Goal: Information Seeking & Learning: Learn about a topic

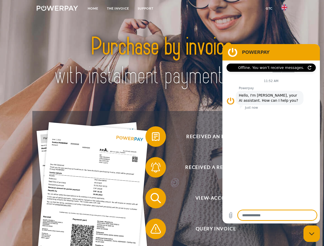
click at [57, 9] on img at bounding box center [57, 8] width 41 height 5
click at [284, 9] on img at bounding box center [284, 7] width 6 height 6
click at [269, 8] on link "GTC" at bounding box center [268, 8] width 15 height 9
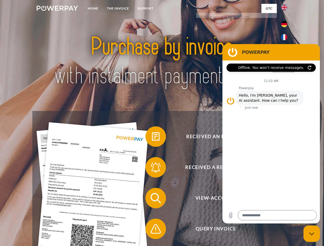
click at [152, 138] on span at bounding box center [148, 137] width 26 height 26
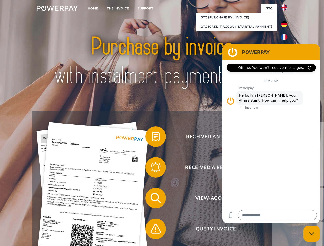
click at [152, 169] on div "Received an invoice? Received a reminder? View-Account Query Invoice" at bounding box center [161, 213] width 259 height 205
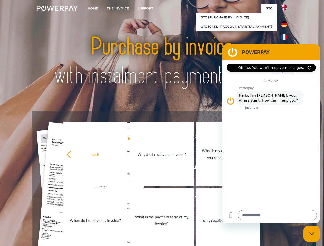
click at [152, 199] on link "What is the payment term of my invoice?" at bounding box center [162, 221] width 64 height 64
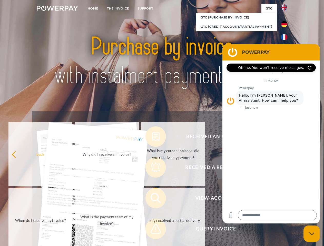
click at [152, 230] on span at bounding box center [148, 229] width 26 height 26
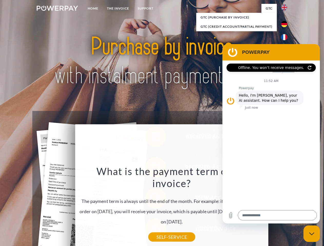
click at [312, 234] on icon "Close messaging window" at bounding box center [311, 233] width 5 height 3
type textarea "*"
